Goal: Task Accomplishment & Management: Manage account settings

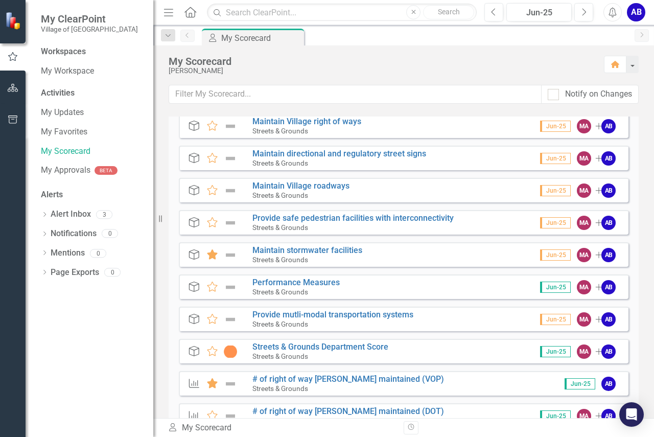
scroll to position [51, 0]
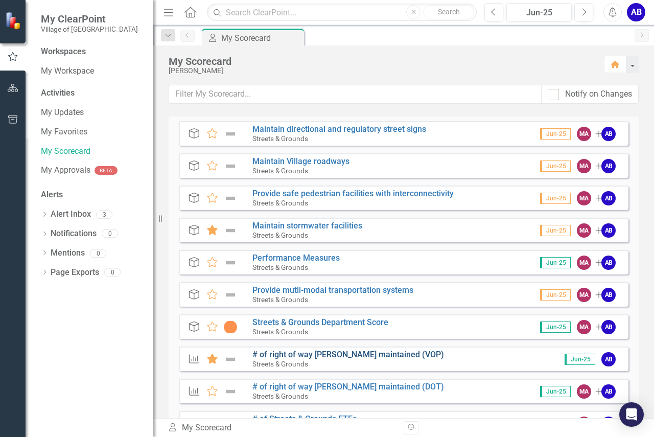
click at [353, 356] on link "# of right of way [PERSON_NAME] maintained (VOP)" at bounding box center [348, 354] width 192 height 10
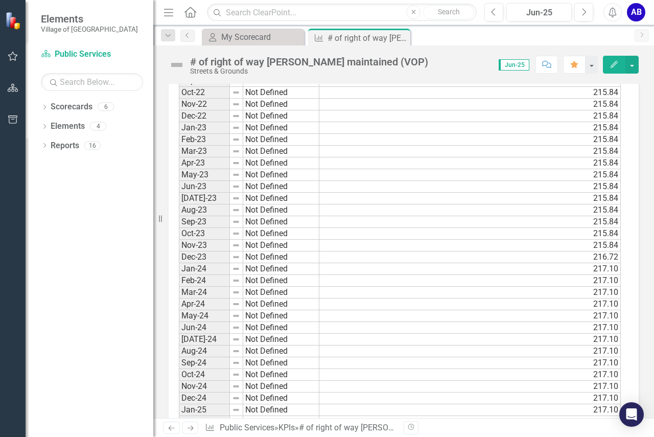
scroll to position [1002, 0]
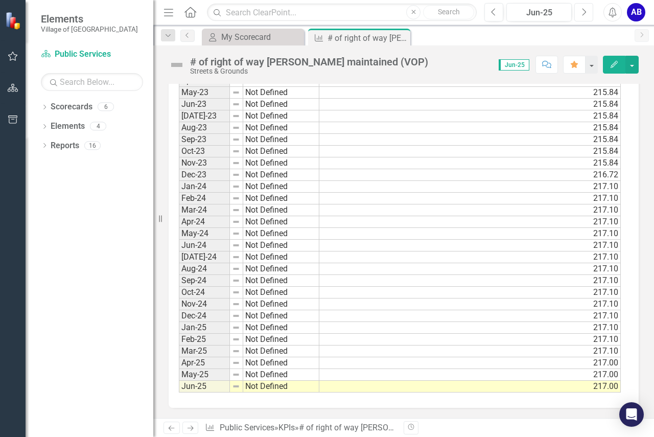
click at [581, 12] on icon "Next" at bounding box center [584, 12] width 6 height 9
click at [534, 11] on div "Jun-25" at bounding box center [539, 13] width 58 height 12
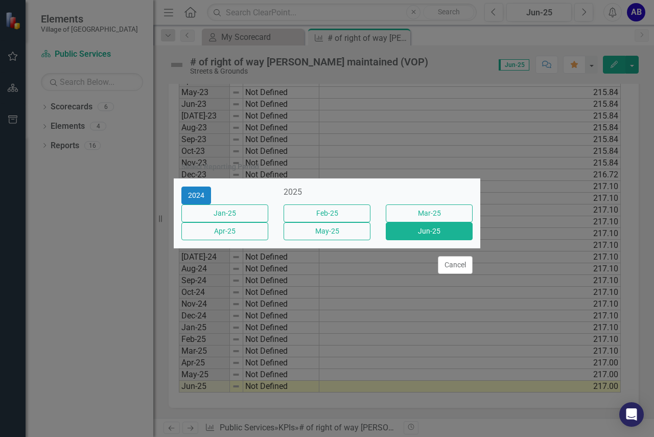
click at [330, 186] on div "2025" at bounding box center [326, 192] width 87 height 12
click at [319, 186] on div "2025" at bounding box center [326, 192] width 87 height 12
click at [191, 192] on button "2024" at bounding box center [196, 195] width 30 height 18
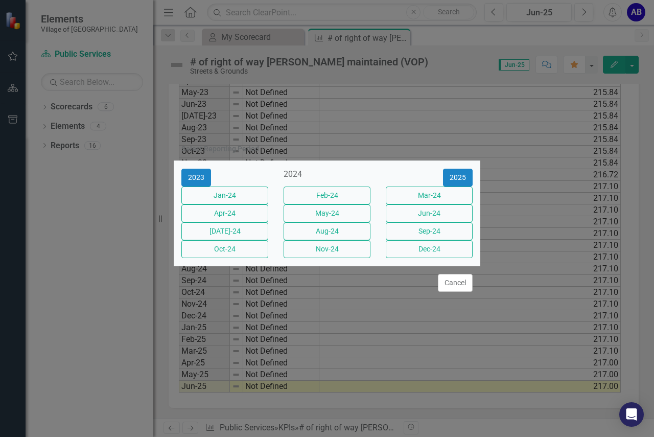
click at [330, 169] on div "2024" at bounding box center [326, 175] width 87 height 12
click at [332, 169] on div "2024" at bounding box center [326, 175] width 87 height 12
click at [460, 169] on button "2025" at bounding box center [458, 178] width 30 height 18
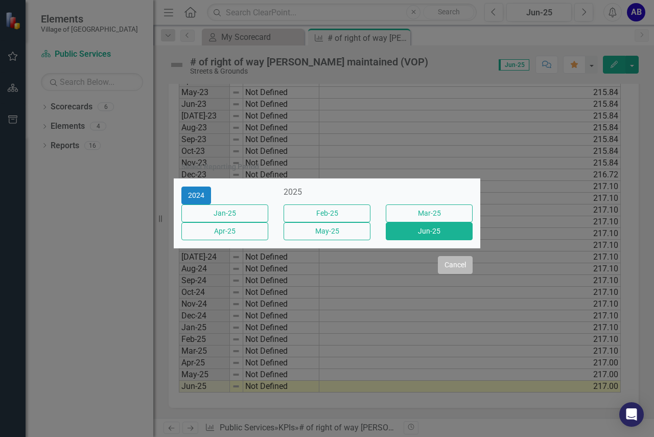
click at [458, 269] on button "Cancel" at bounding box center [455, 265] width 35 height 18
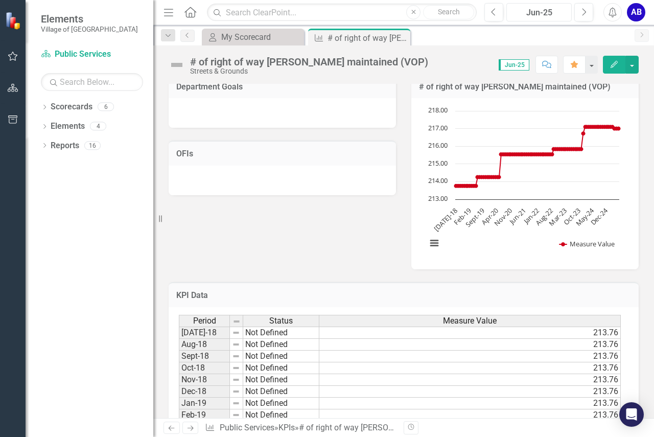
scroll to position [0, 0]
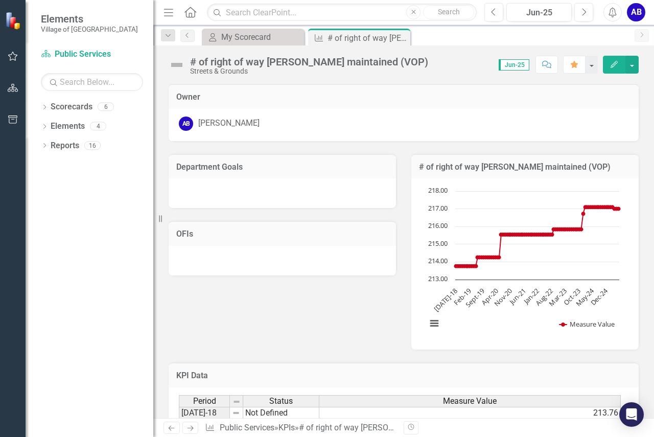
click at [512, 66] on span "Jun-25" at bounding box center [513, 64] width 31 height 11
click at [642, 36] on icon "Next" at bounding box center [641, 35] width 8 height 6
click at [227, 41] on div "My Scorecard" at bounding box center [254, 37] width 67 height 13
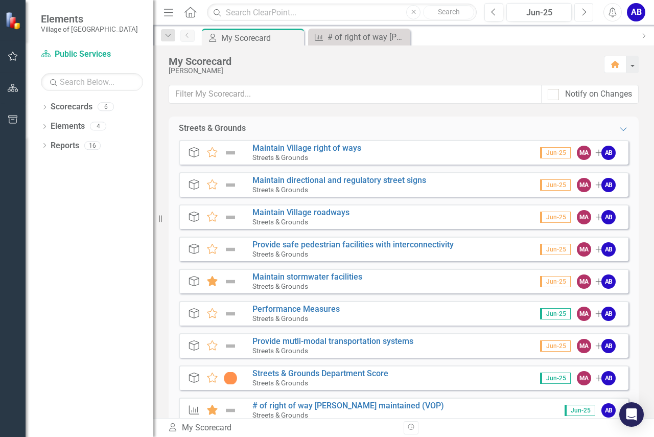
click at [584, 13] on icon "Next" at bounding box center [584, 12] width 6 height 9
click at [538, 12] on div "Jun-25" at bounding box center [539, 13] width 58 height 12
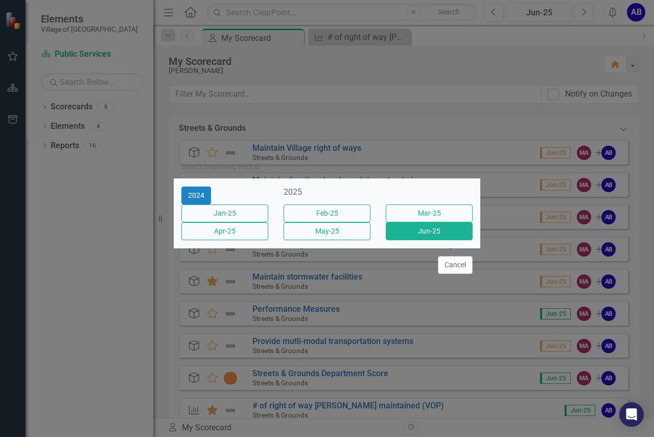
click at [332, 187] on div "2025" at bounding box center [326, 192] width 87 height 12
click at [449, 269] on button "Cancel" at bounding box center [455, 265] width 35 height 18
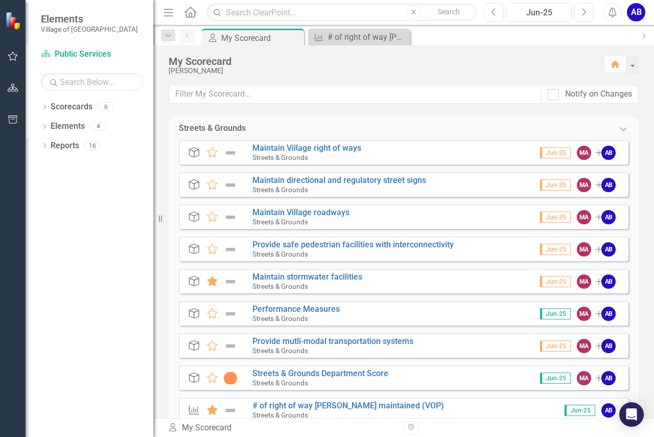
click at [183, 12] on icon "Home" at bounding box center [189, 12] width 13 height 11
click at [632, 10] on div "AB" at bounding box center [636, 12] width 18 height 18
click at [474, 62] on div "My Scorecard" at bounding box center [381, 61] width 425 height 11
click at [628, 66] on button "button" at bounding box center [631, 64] width 13 height 17
click at [510, 55] on div "My Scorecard [PERSON_NAME] Home" at bounding box center [403, 64] width 501 height 39
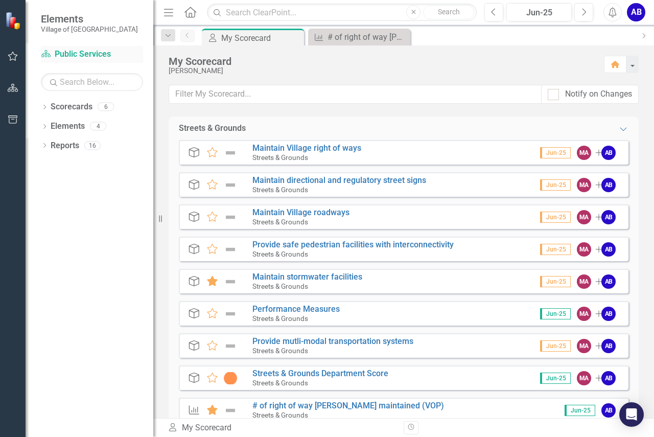
click at [86, 52] on link "Scorecard Public Services" at bounding box center [92, 55] width 102 height 12
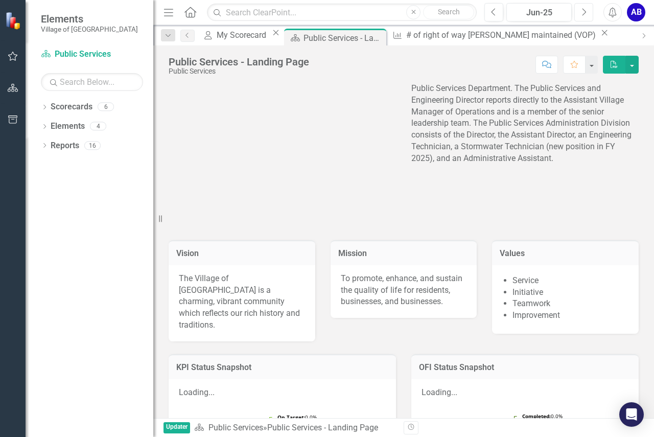
click at [583, 14] on icon "Next" at bounding box center [584, 12] width 6 height 9
click at [61, 105] on link "Scorecards" at bounding box center [72, 107] width 42 height 12
click at [103, 109] on div "6" at bounding box center [106, 107] width 16 height 9
click at [38, 104] on div "Dropdown Scorecards 6 Dropdown Public Services Solid Waste Streets & Grounds Dr…" at bounding box center [90, 268] width 128 height 338
click at [52, 104] on link "Scorecards" at bounding box center [72, 107] width 42 height 12
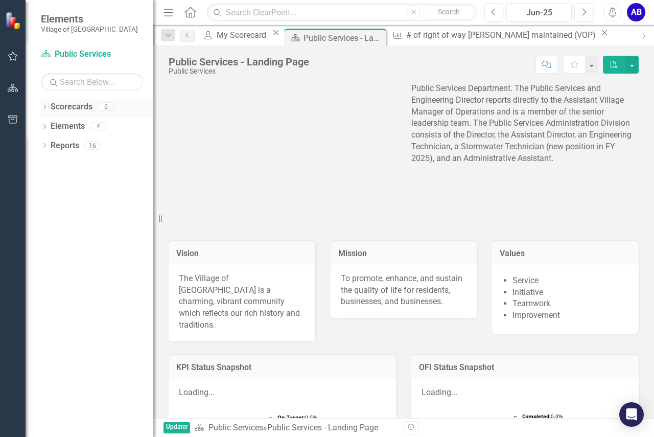
click at [65, 109] on link "Scorecards" at bounding box center [72, 107] width 42 height 12
click at [51, 107] on link "Scorecards" at bounding box center [72, 107] width 42 height 12
click at [93, 108] on div "Scorecards 6" at bounding box center [102, 108] width 103 height 19
click at [15, 54] on icon "button" at bounding box center [13, 56] width 11 height 8
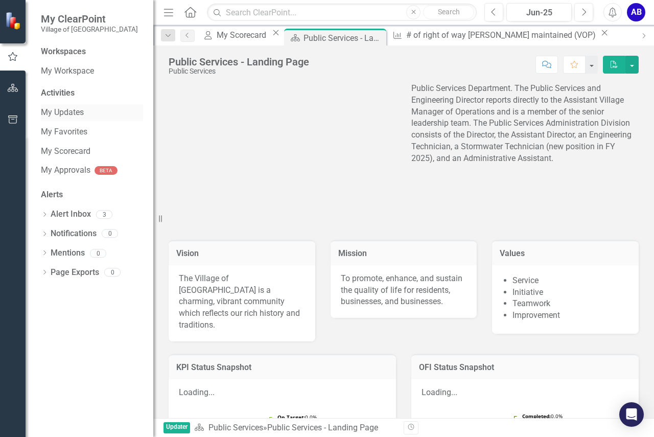
click at [64, 113] on link "My Updates" at bounding box center [92, 113] width 102 height 12
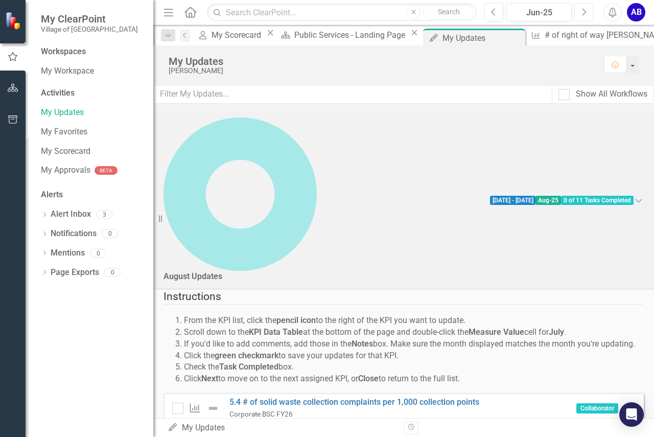
click at [584, 15] on icon "Next" at bounding box center [584, 12] width 6 height 9
click at [633, 196] on icon "Expanded" at bounding box center [638, 200] width 10 height 8
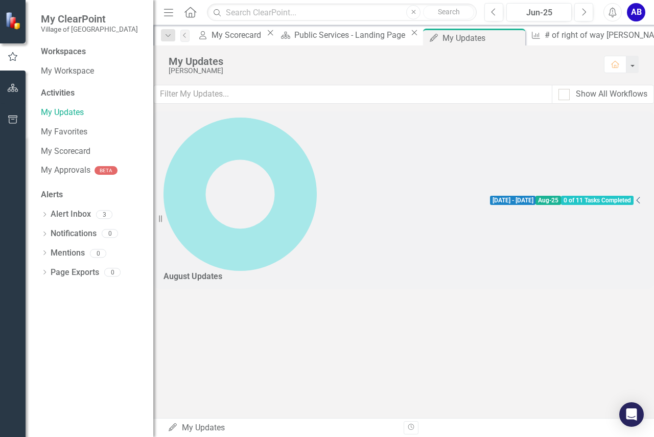
click at [620, 194] on div "[DATE] - [DATE] Aug-25 0 of 11 Tasks Completed" at bounding box center [562, 200] width 144 height 12
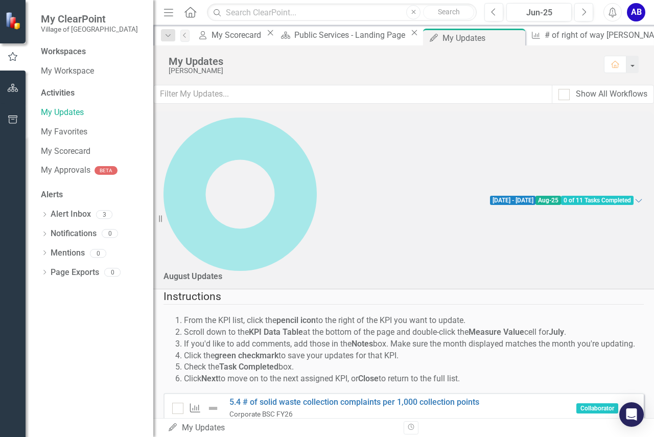
scroll to position [51, 0]
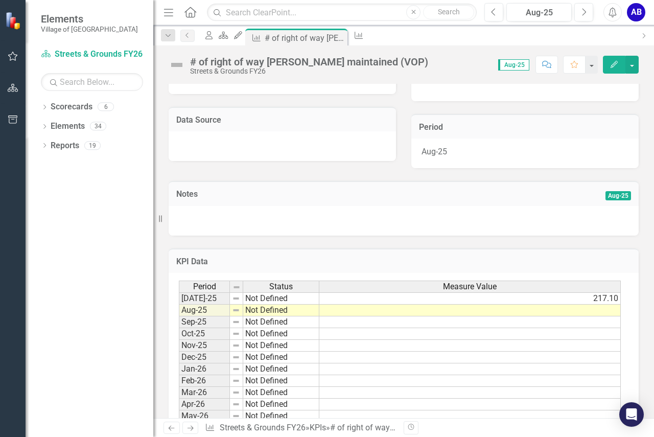
scroll to position [204, 0]
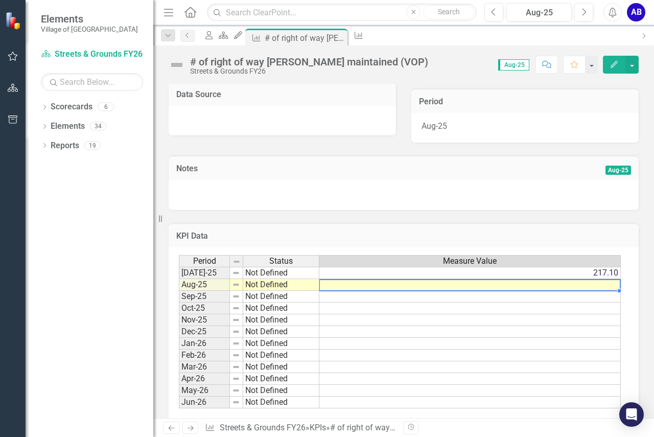
click at [600, 286] on td at bounding box center [469, 285] width 301 height 12
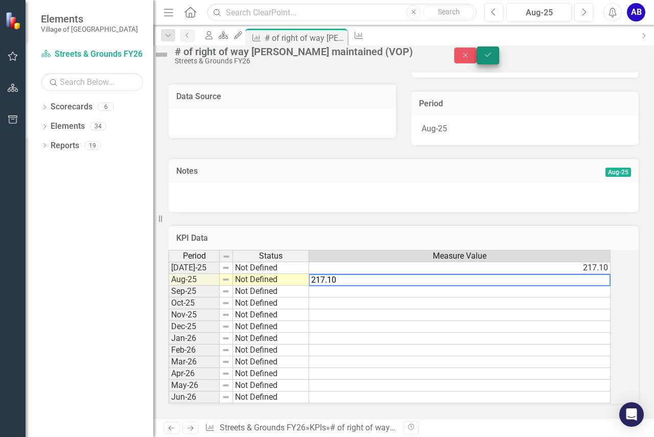
type textarea "217.10"
click at [499, 57] on button "Save" at bounding box center [488, 55] width 22 height 18
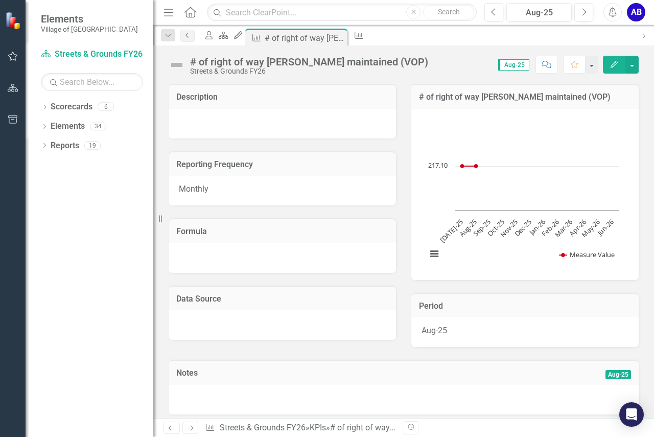
click at [187, 36] on icon "Previous" at bounding box center [187, 35] width 8 height 6
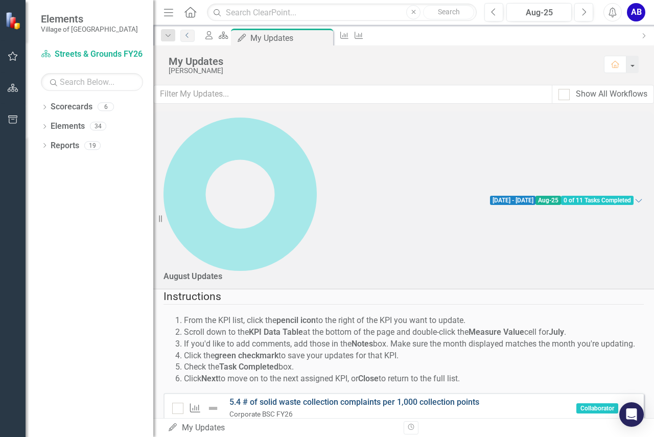
scroll to position [102, 0]
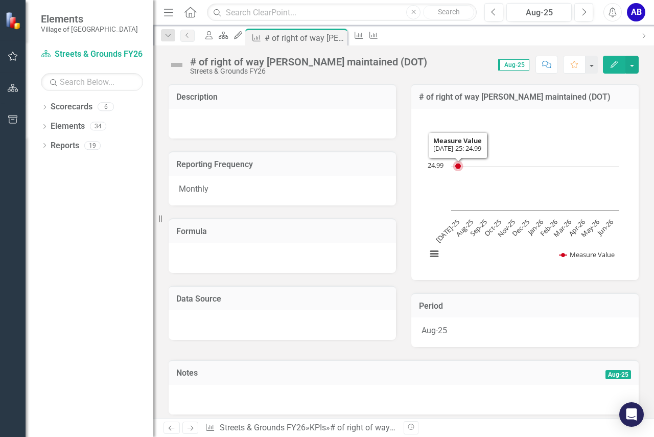
scroll to position [220, 0]
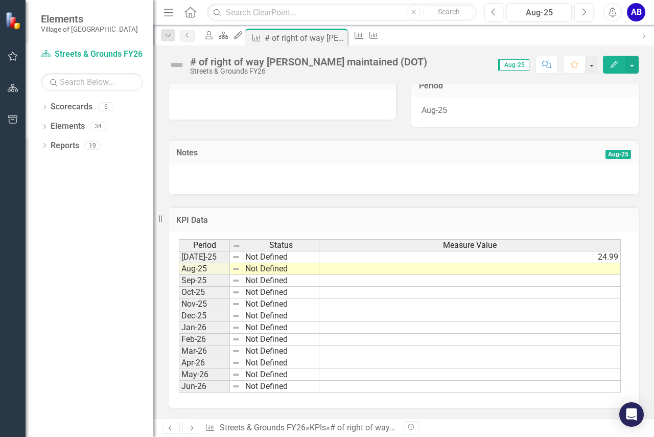
click at [598, 272] on td at bounding box center [469, 269] width 301 height 12
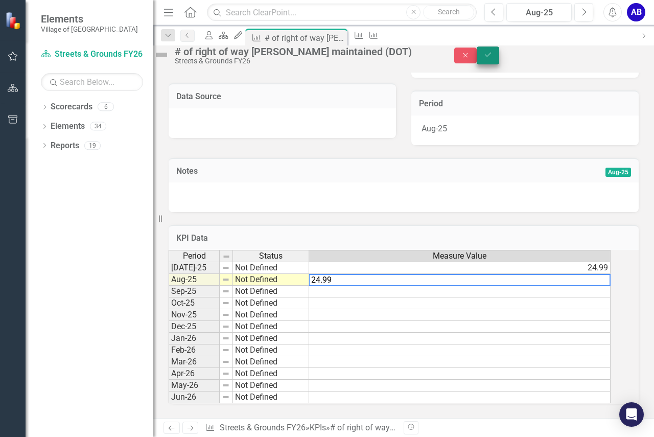
type textarea "24.99"
click at [492, 58] on icon "Save" at bounding box center [487, 54] width 9 height 7
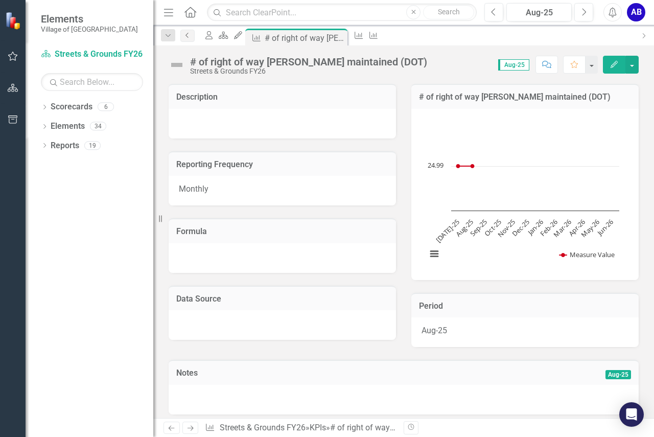
click at [192, 36] on link "Previous" at bounding box center [187, 36] width 14 height 12
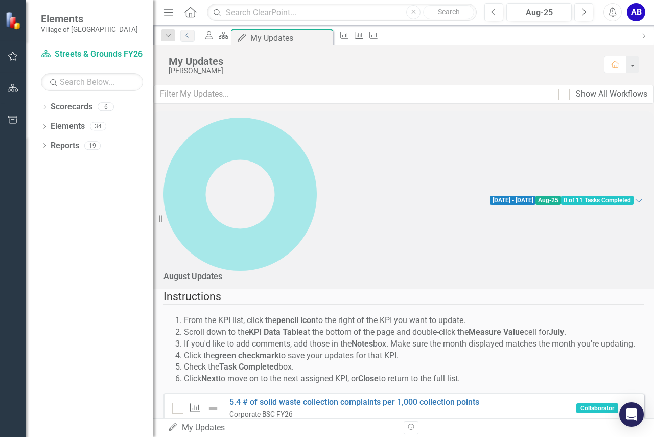
scroll to position [102, 0]
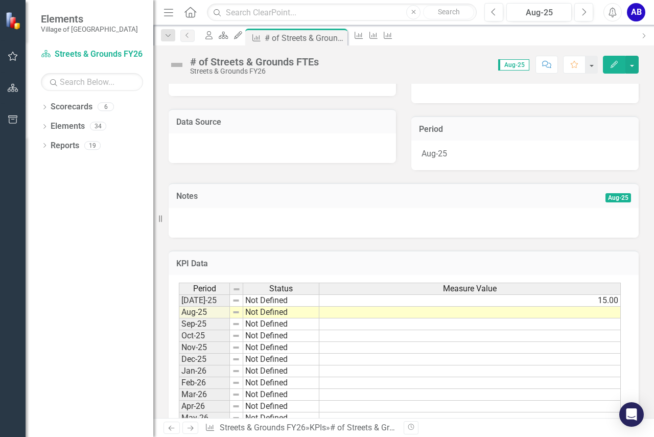
scroll to position [204, 0]
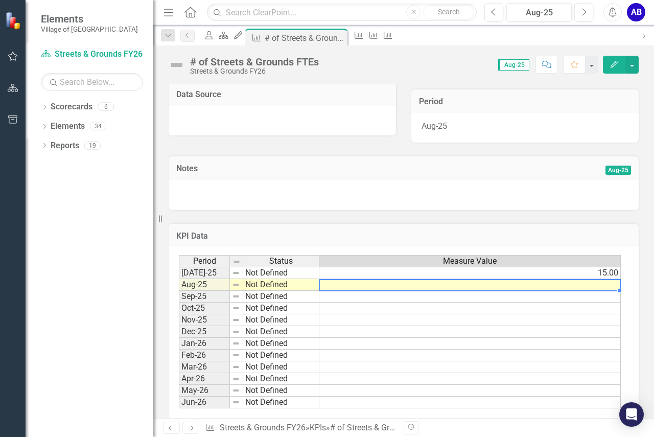
click at [602, 285] on td at bounding box center [469, 285] width 301 height 12
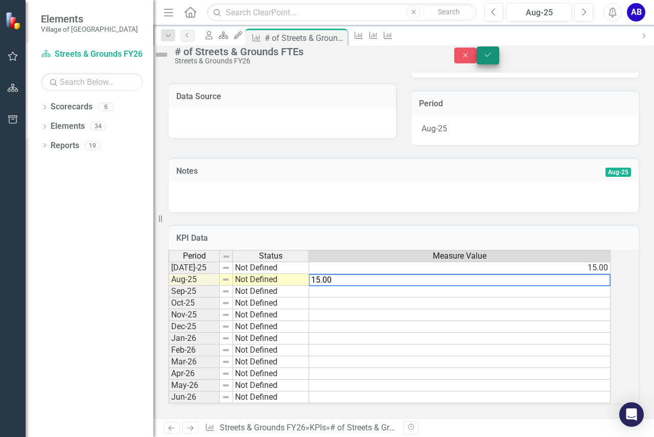
type textarea "15.00"
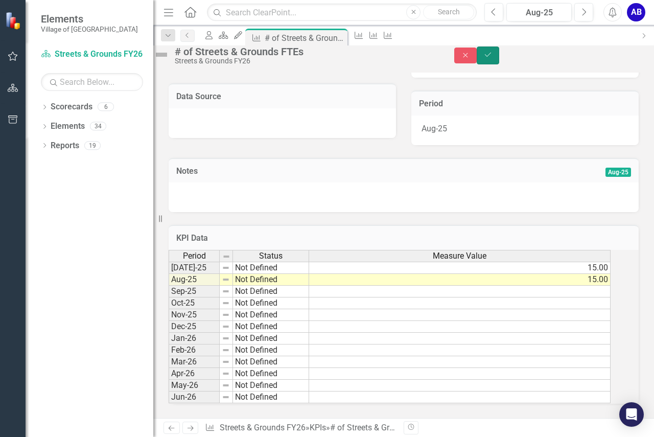
click at [499, 58] on button "Save" at bounding box center [488, 55] width 22 height 18
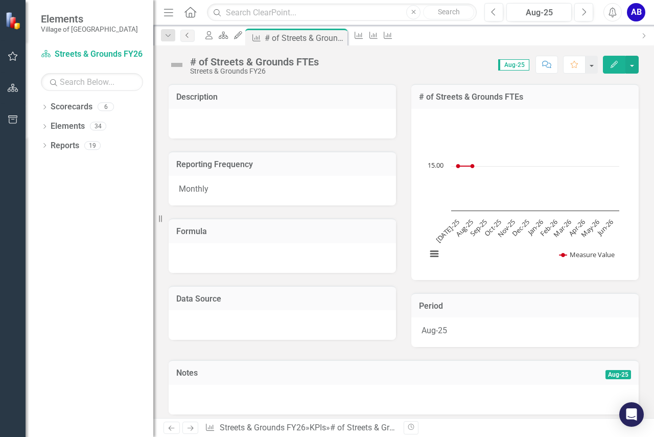
click at [190, 39] on link "Previous" at bounding box center [187, 36] width 14 height 12
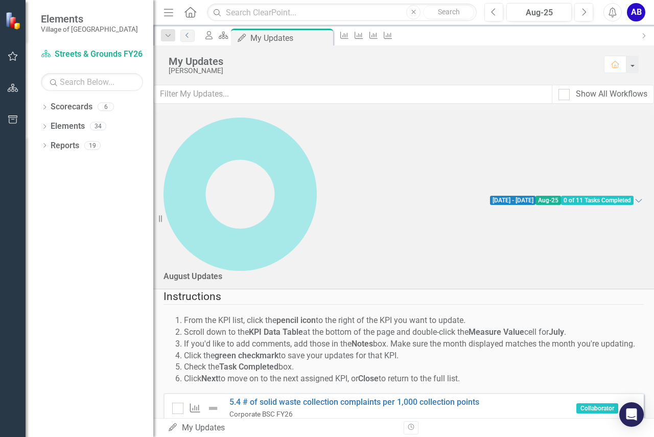
scroll to position [153, 0]
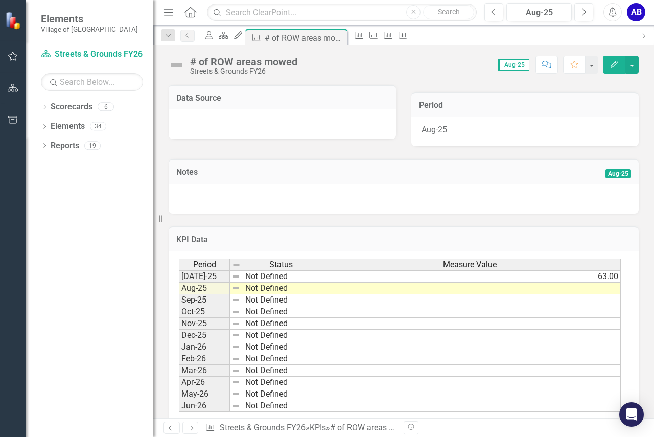
scroll to position [204, 0]
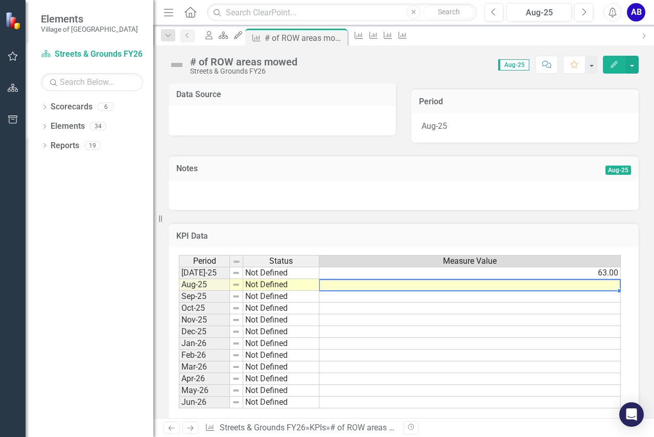
click at [601, 283] on td at bounding box center [469, 285] width 301 height 12
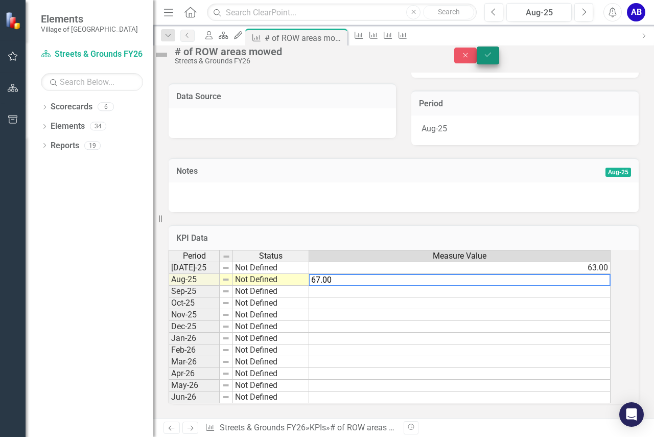
type textarea "67.00"
click at [492, 58] on icon "Save" at bounding box center [487, 54] width 9 height 7
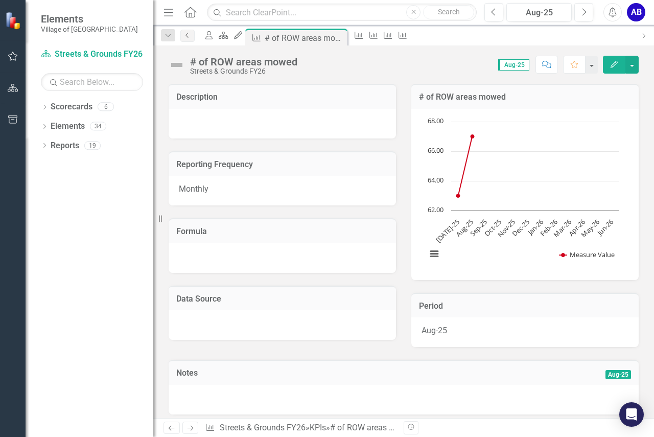
click at [188, 37] on icon "Previous" at bounding box center [187, 35] width 8 height 6
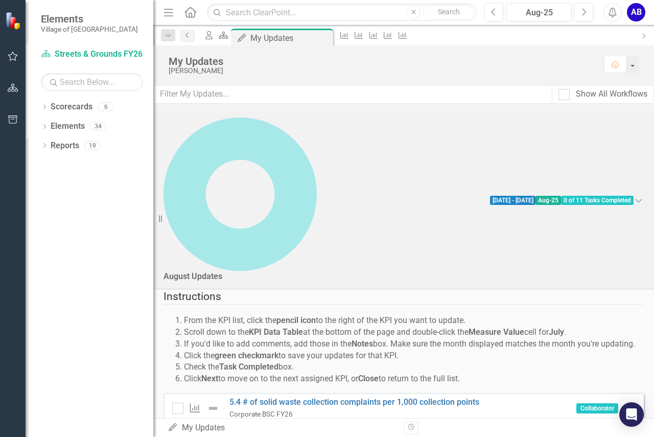
scroll to position [204, 0]
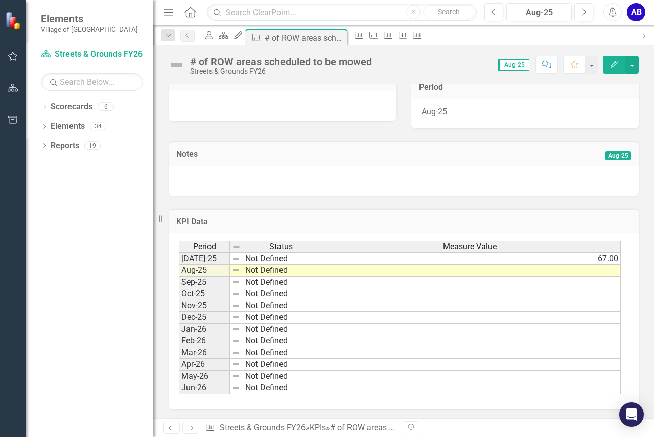
scroll to position [220, 0]
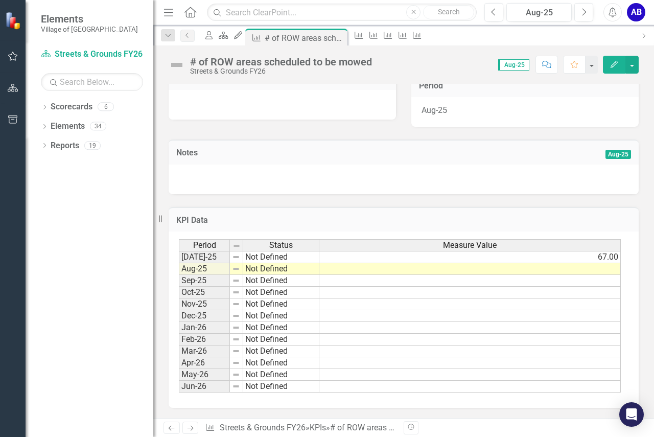
click at [605, 270] on td at bounding box center [469, 269] width 301 height 12
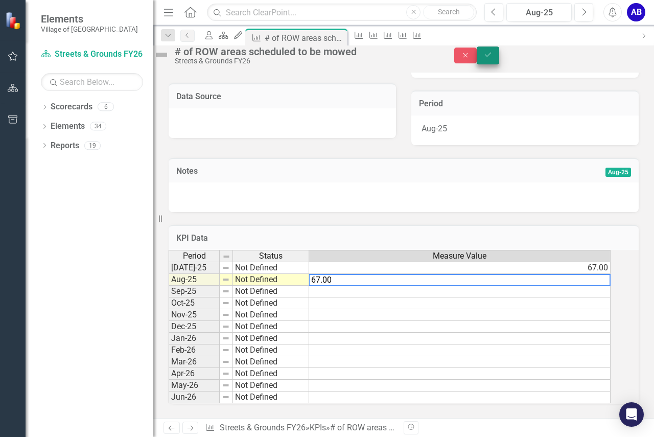
type textarea "67.00"
click at [492, 58] on icon "Save" at bounding box center [487, 54] width 9 height 7
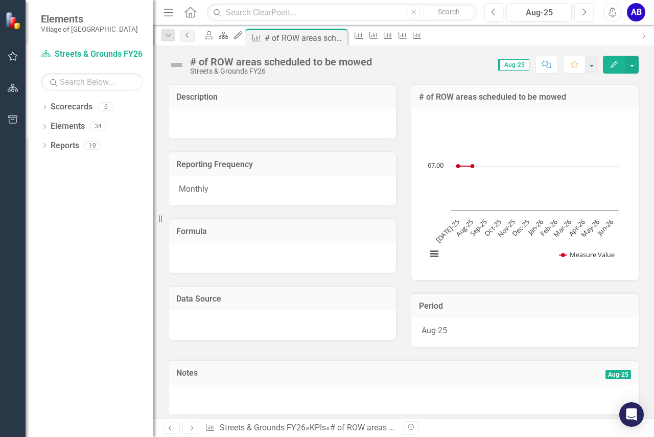
click at [186, 33] on icon "Previous" at bounding box center [187, 35] width 8 height 6
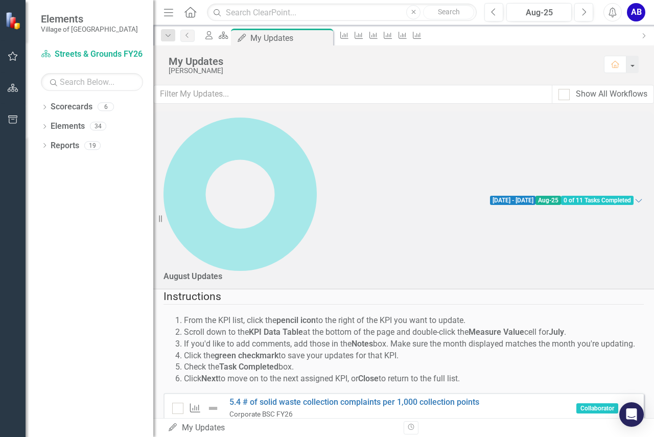
click at [575, 196] on span "0 of 11 Tasks Completed" at bounding box center [597, 200] width 73 height 9
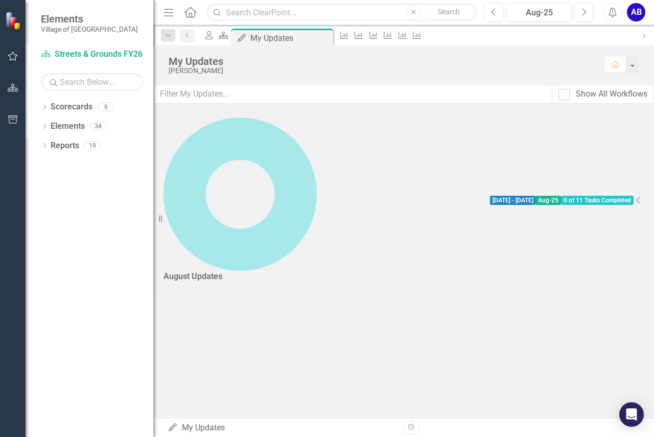
click at [575, 196] on span "0 of 11 Tasks Completed" at bounding box center [597, 200] width 73 height 9
